Goal: Check status: Check status

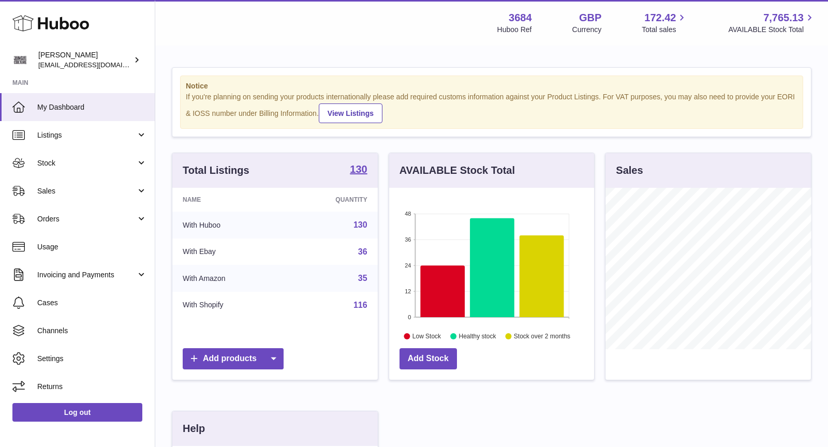
scroll to position [161, 205]
click at [95, 191] on span "Sales" at bounding box center [86, 191] width 99 height 10
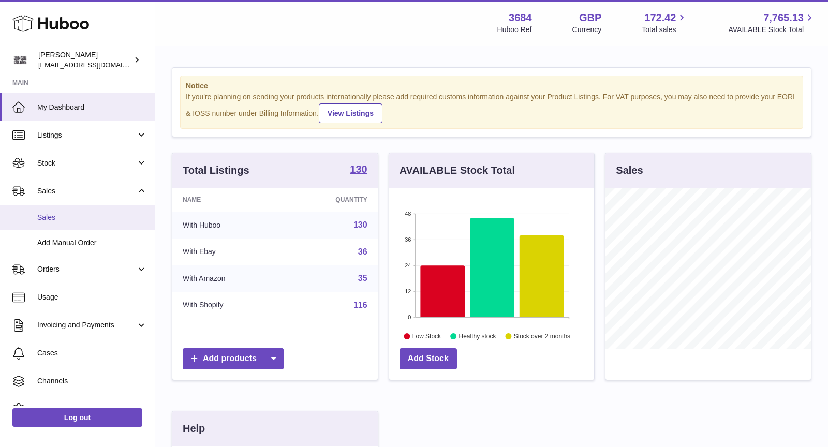
click at [95, 220] on span "Sales" at bounding box center [92, 218] width 110 height 10
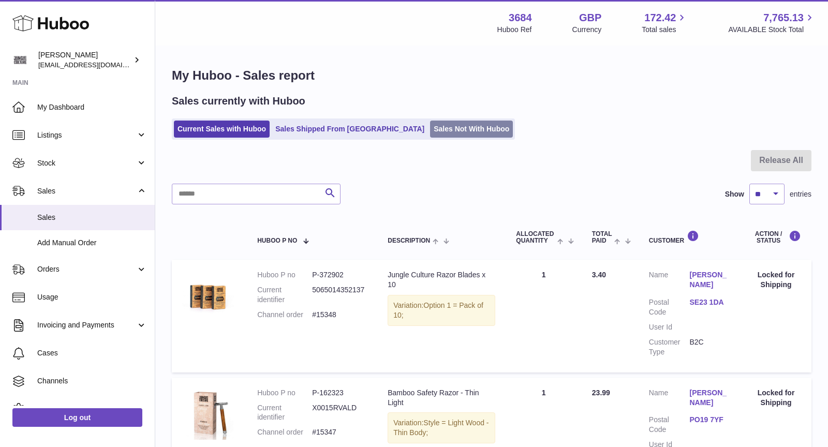
click at [430, 129] on link "Sales Not With Huboo" at bounding box center [471, 129] width 83 height 17
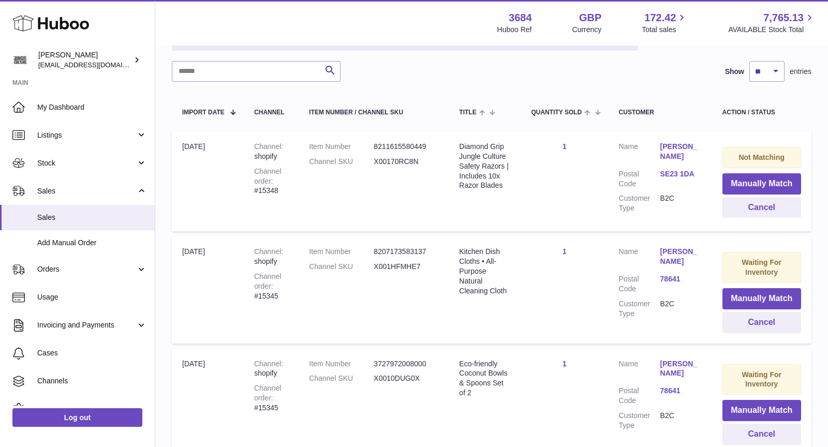
scroll to position [166, 0]
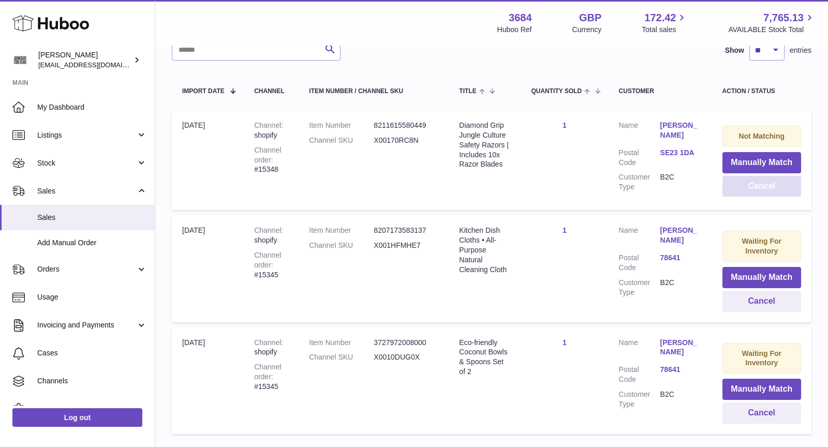
click at [770, 186] on button "Cancel" at bounding box center [761, 186] width 79 height 21
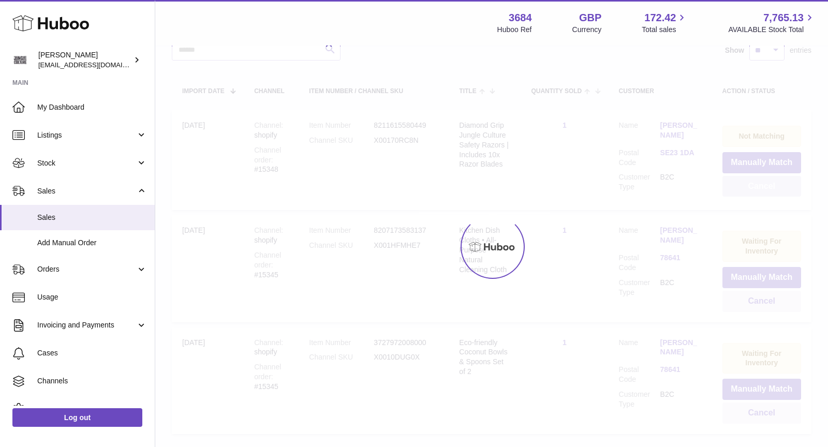
scroll to position [133, 0]
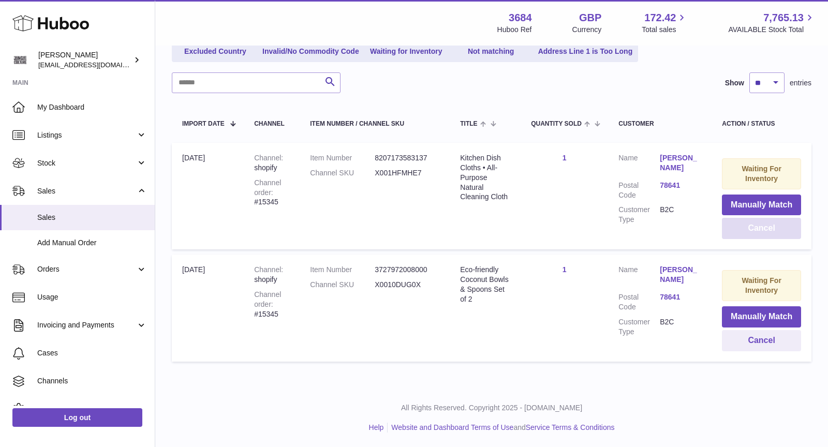
click at [761, 225] on button "Cancel" at bounding box center [761, 228] width 79 height 21
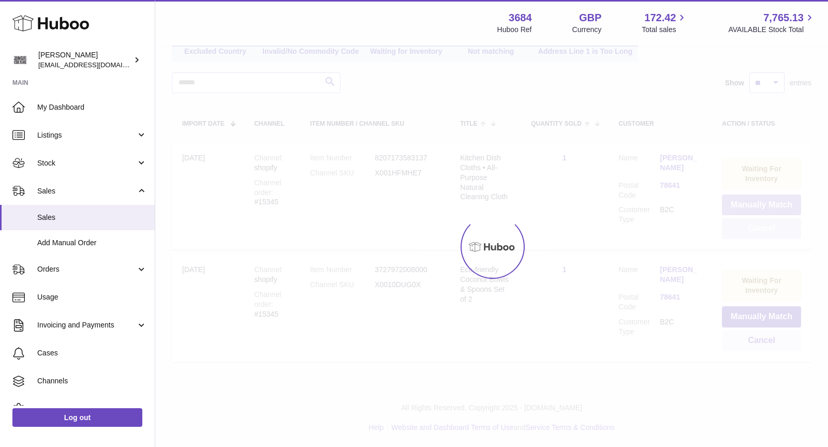
scroll to position [22, 0]
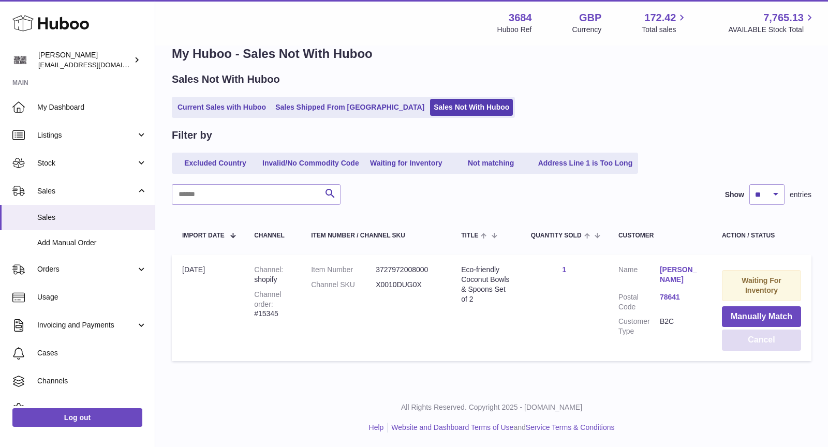
click at [776, 347] on button "Cancel" at bounding box center [761, 339] width 79 height 21
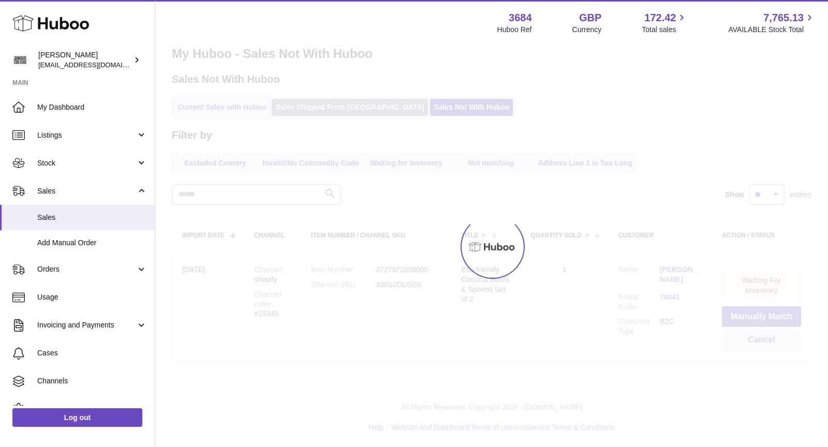
scroll to position [0, 0]
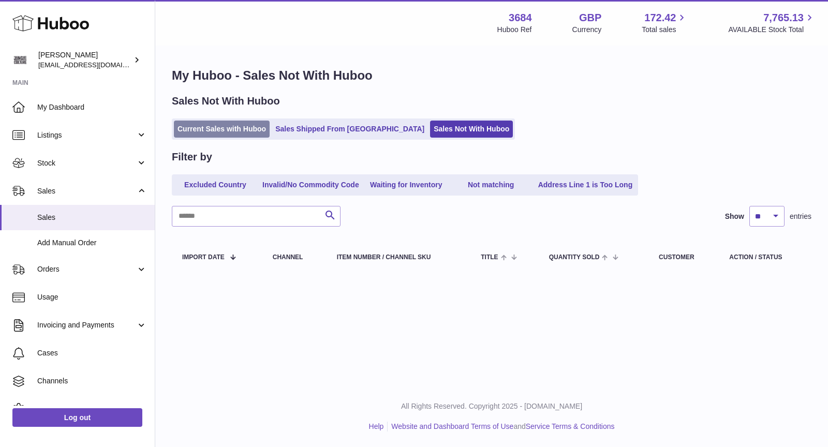
click at [233, 128] on link "Current Sales with Huboo" at bounding box center [222, 129] width 96 height 17
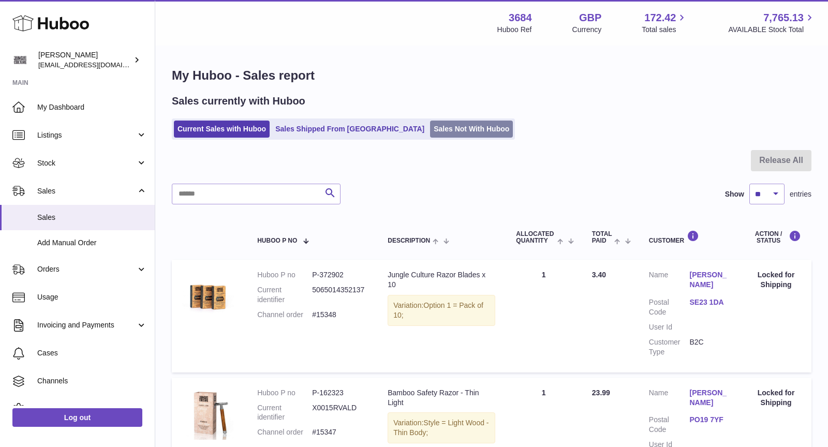
click at [430, 122] on link "Sales Not With Huboo" at bounding box center [471, 129] width 83 height 17
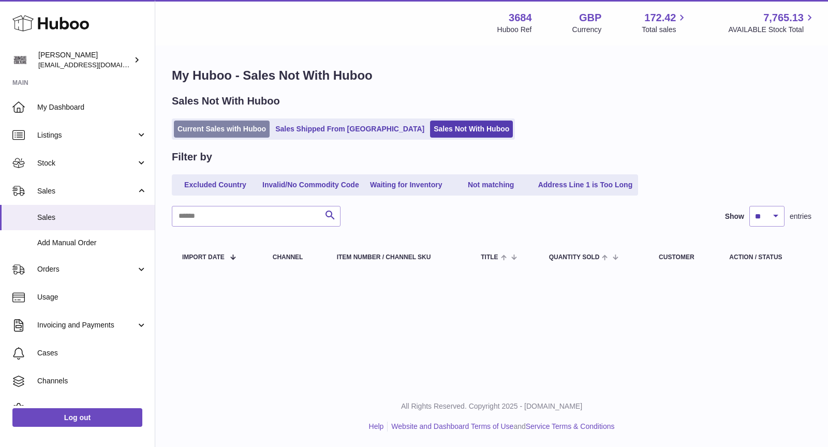
click at [235, 128] on link "Current Sales with Huboo" at bounding box center [222, 129] width 96 height 17
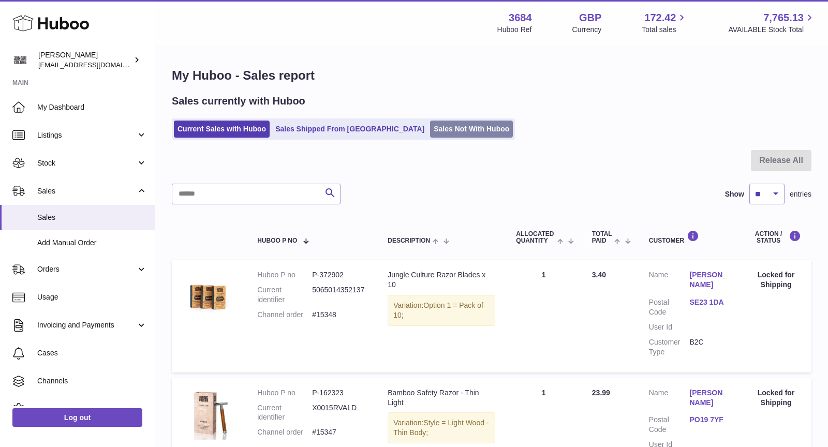
click at [447, 125] on link "Sales Not With Huboo" at bounding box center [471, 129] width 83 height 17
